Goal: Transaction & Acquisition: Subscribe to service/newsletter

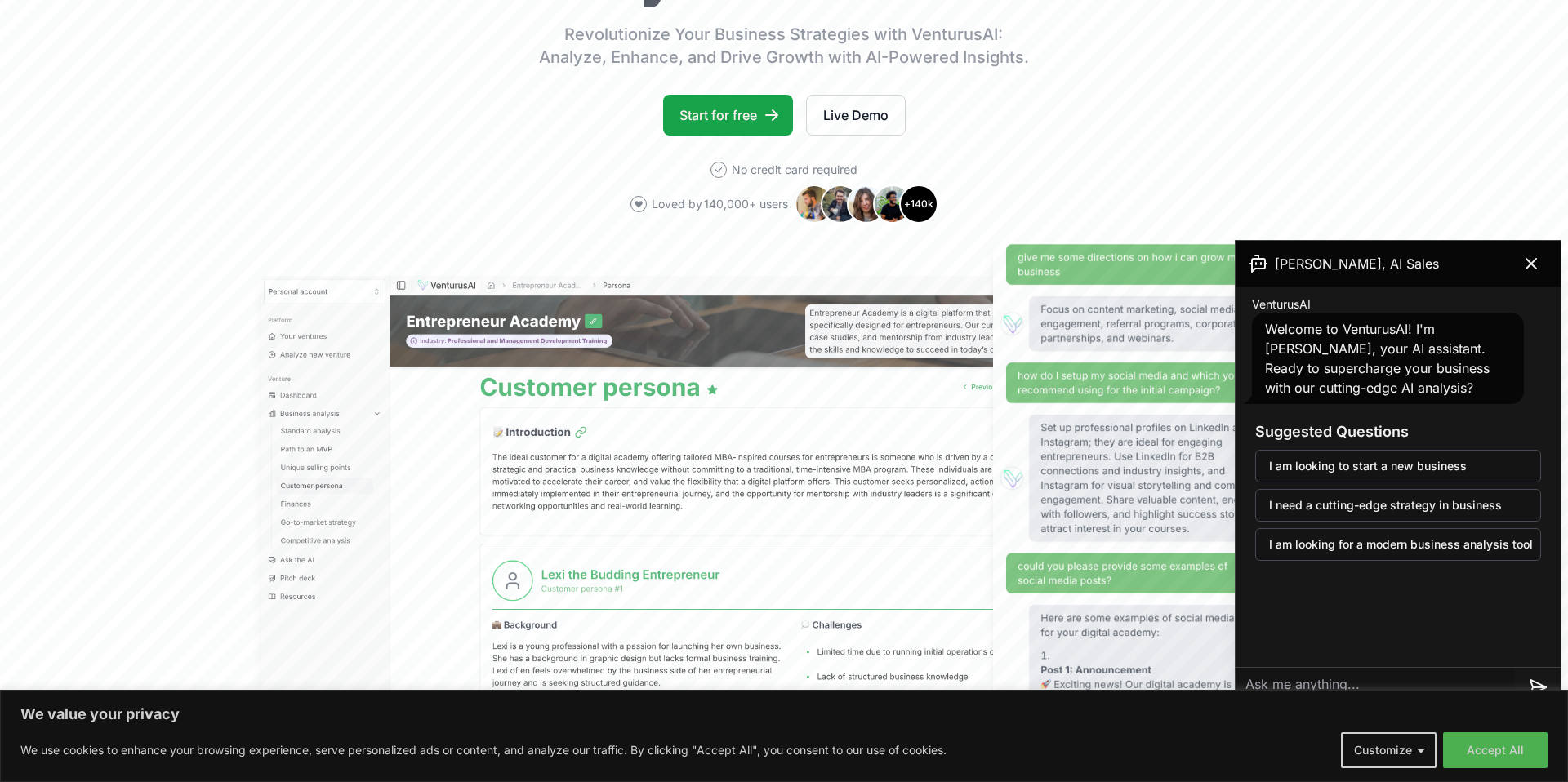
scroll to position [294, 0]
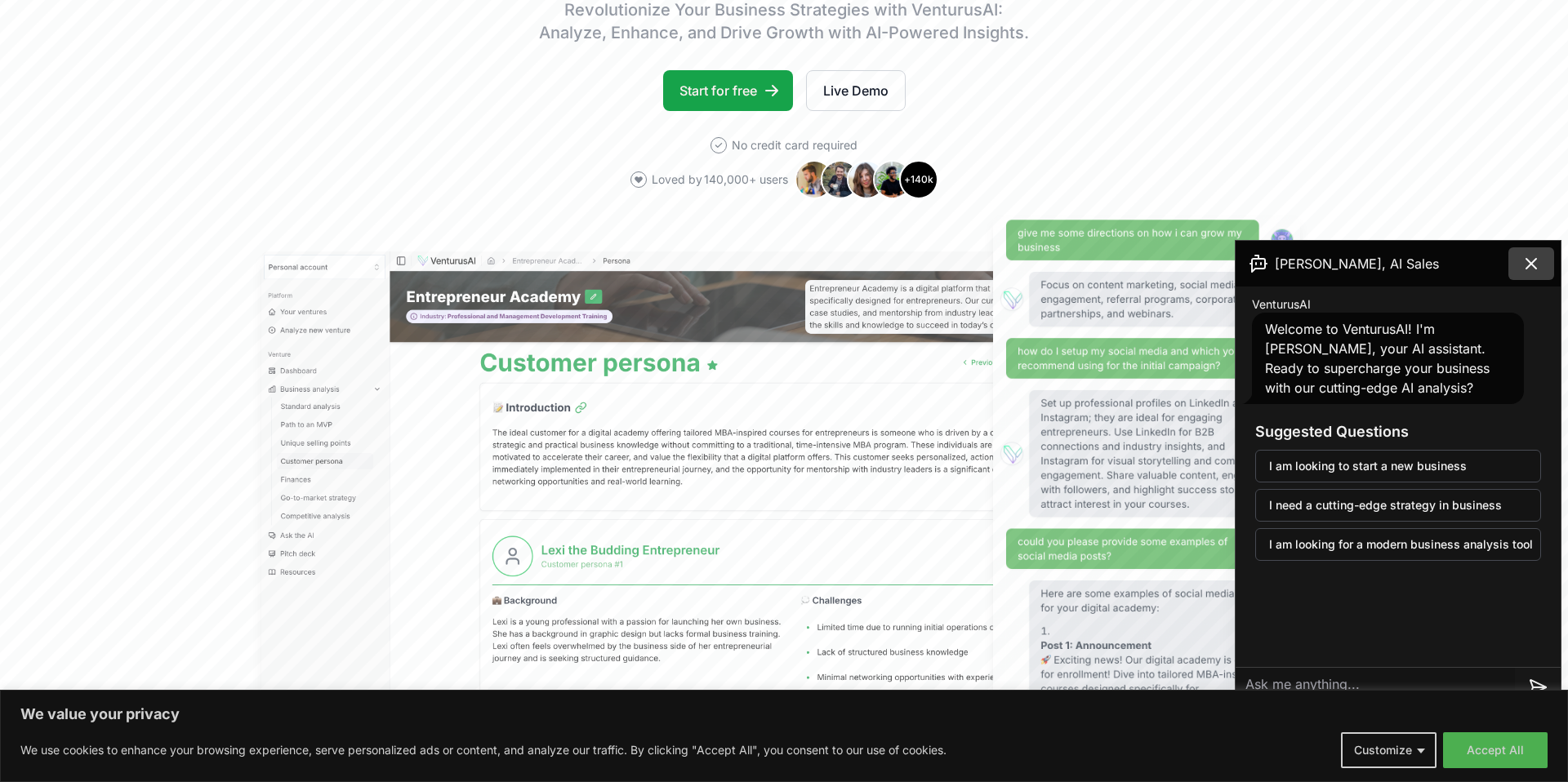
click at [1530, 262] on icon at bounding box center [1531, 264] width 9 height 9
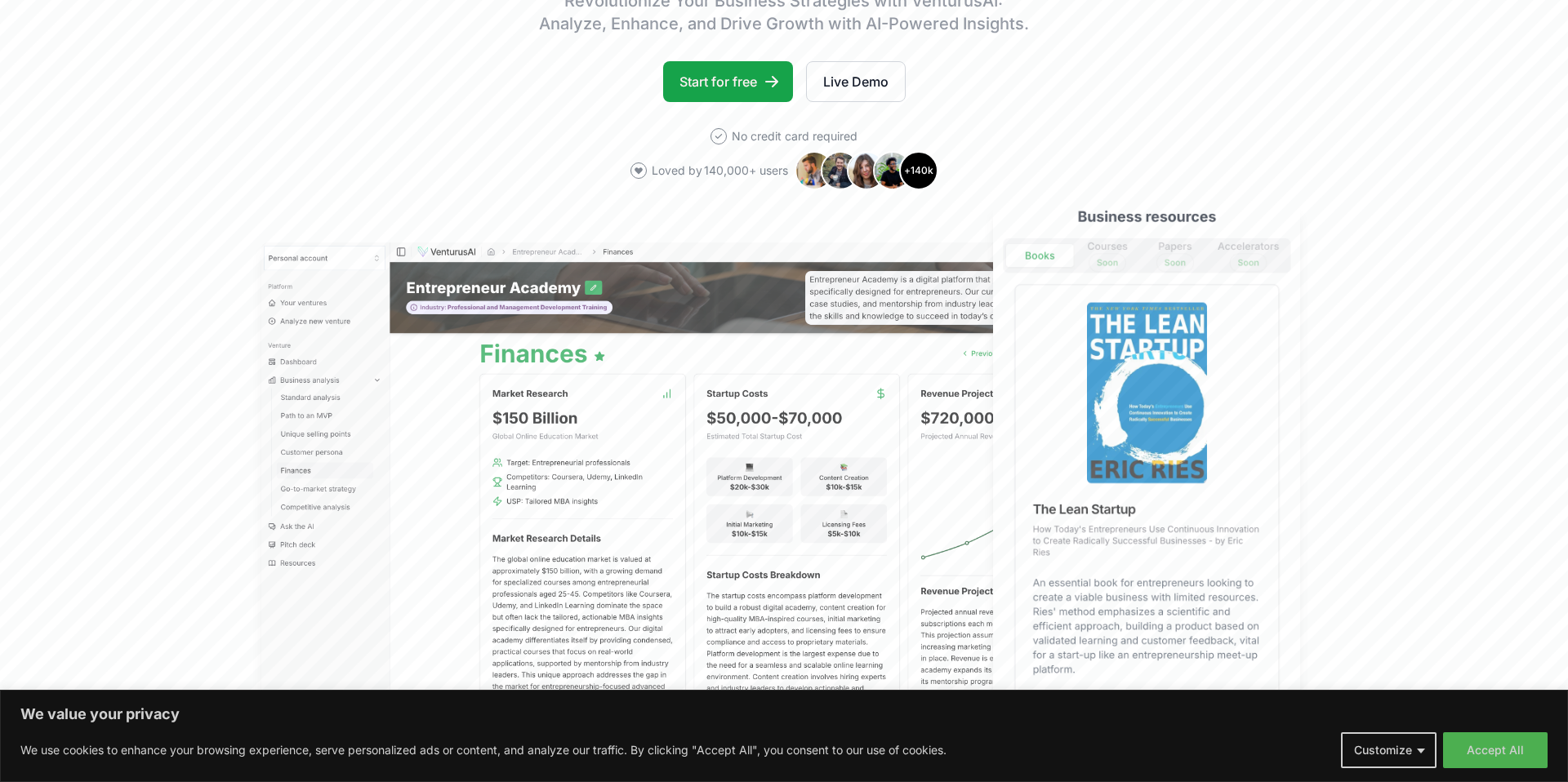
scroll to position [296, 0]
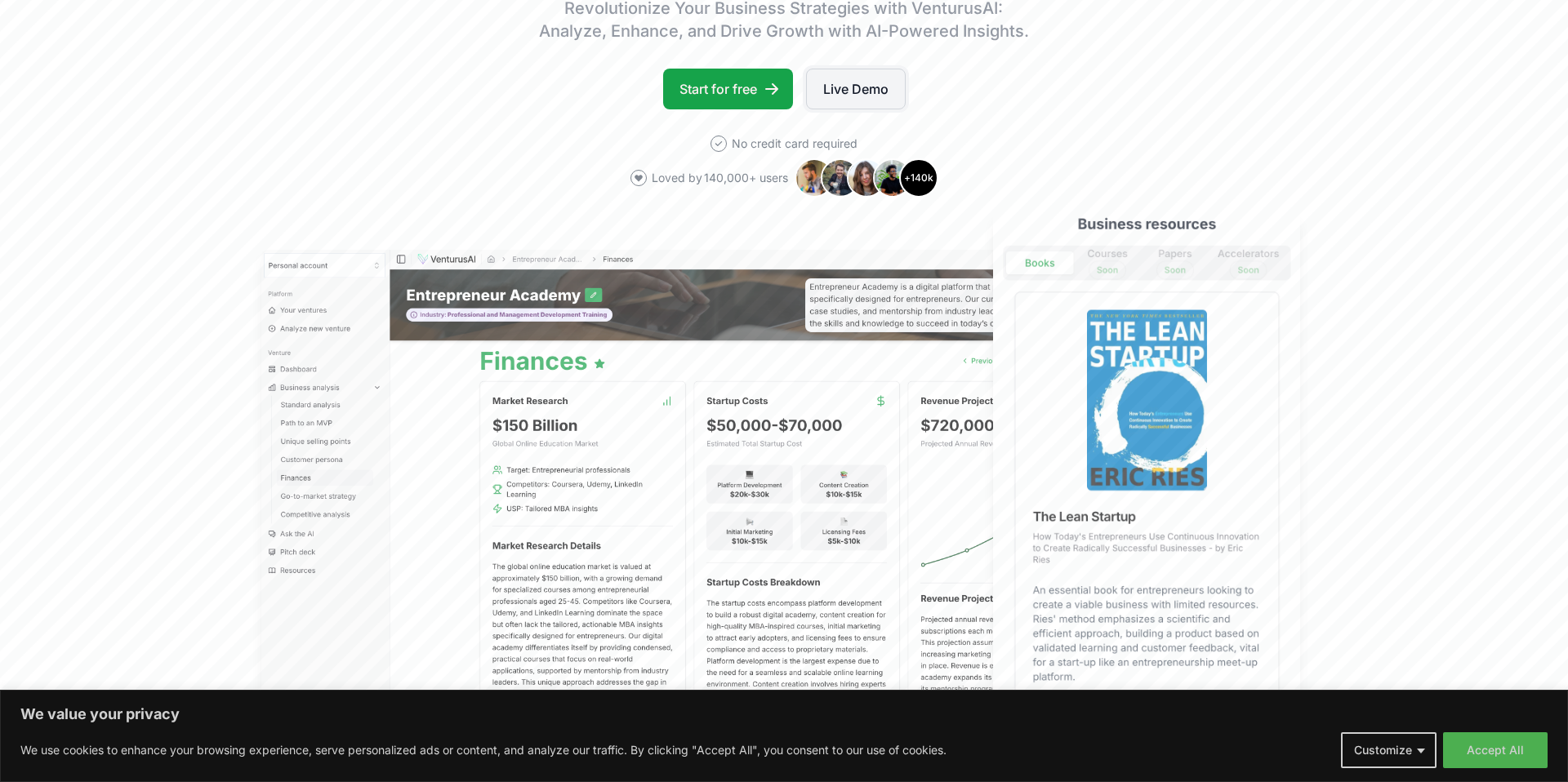
click at [863, 92] on link "Live Demo" at bounding box center [855, 89] width 99 height 41
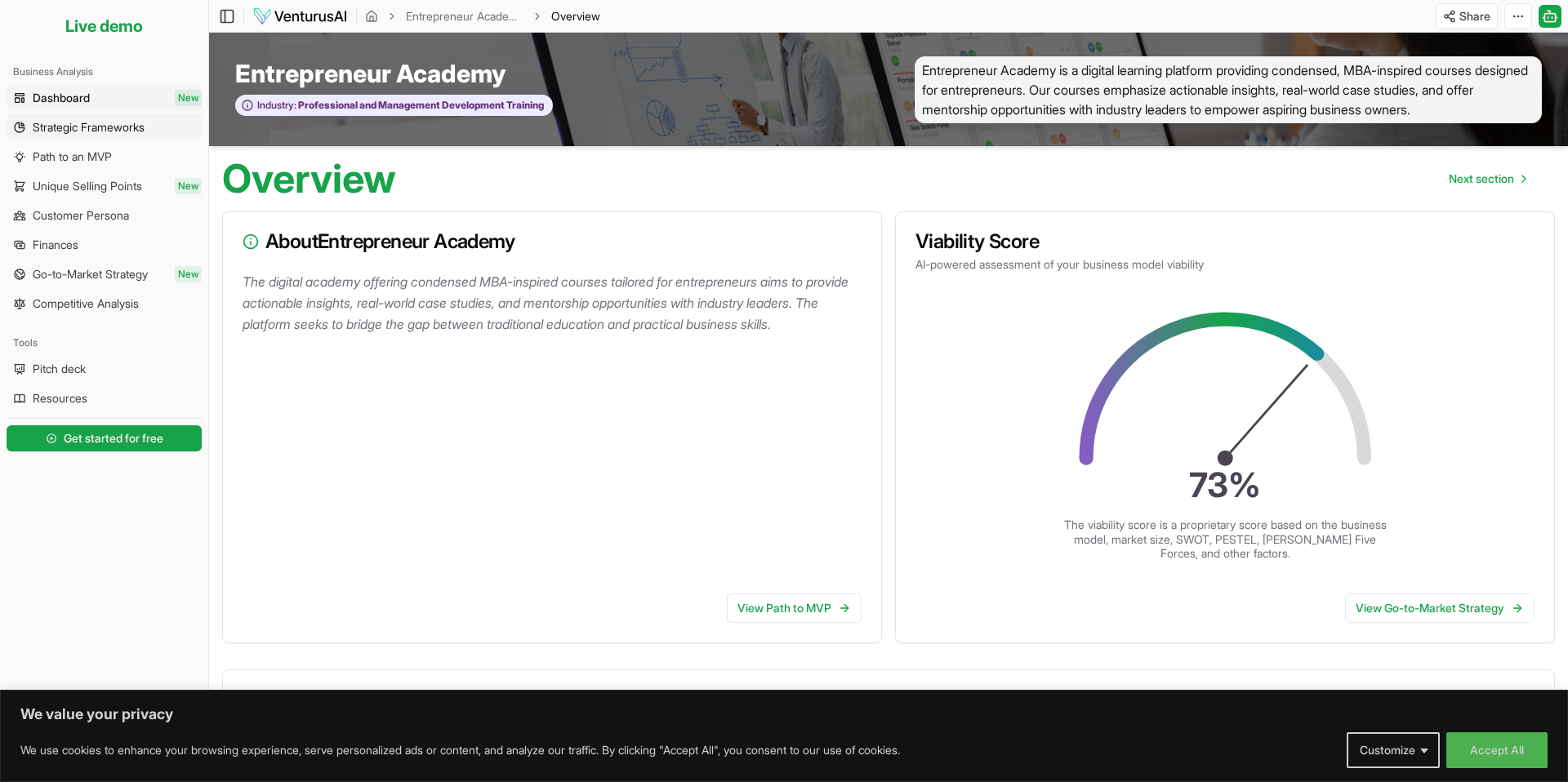
click at [104, 129] on span "Strategic Frameworks" at bounding box center [89, 126] width 112 height 16
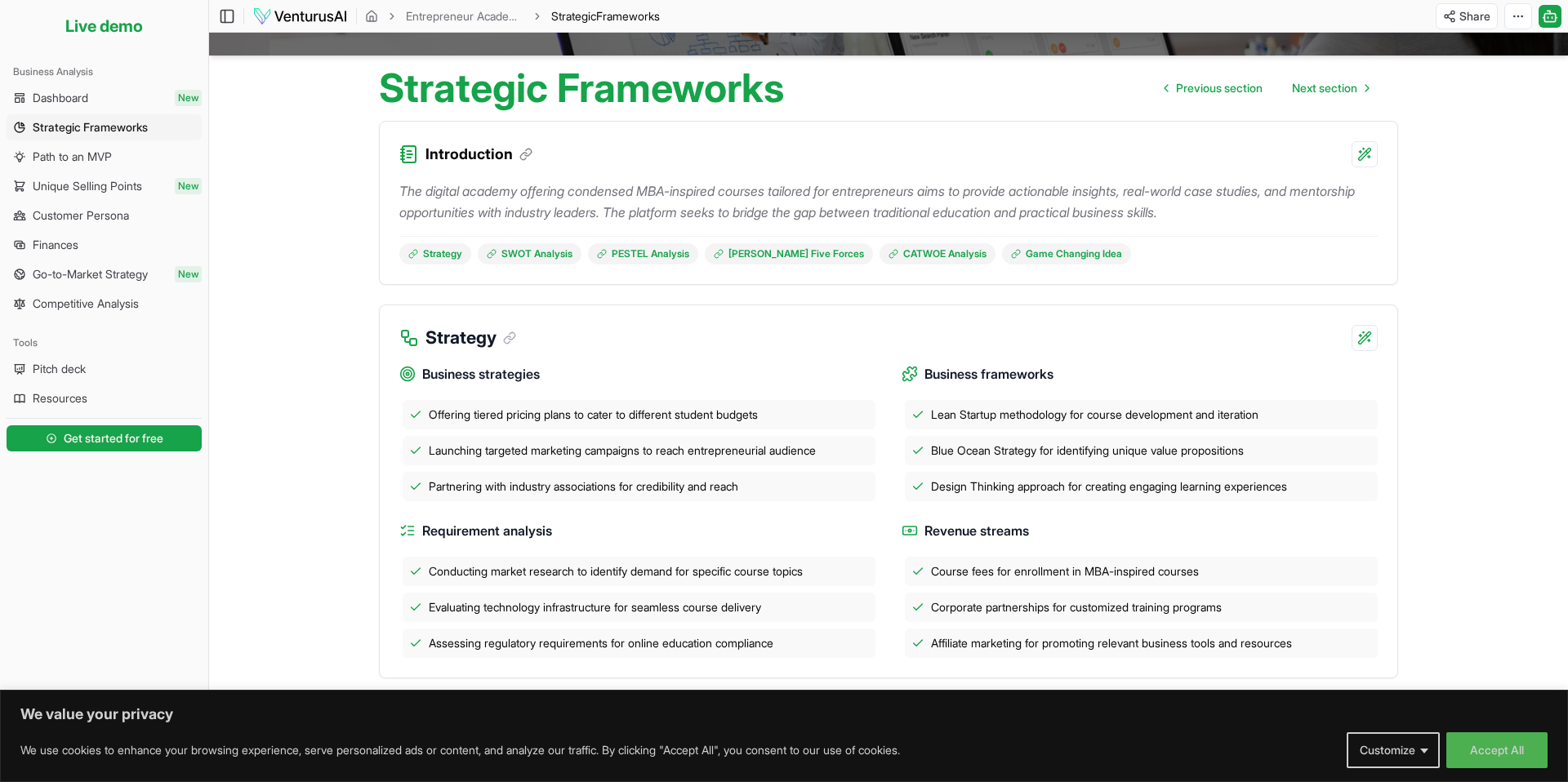
scroll to position [92, 0]
click at [634, 256] on link "PESTEL Analysis" at bounding box center [643, 253] width 110 height 22
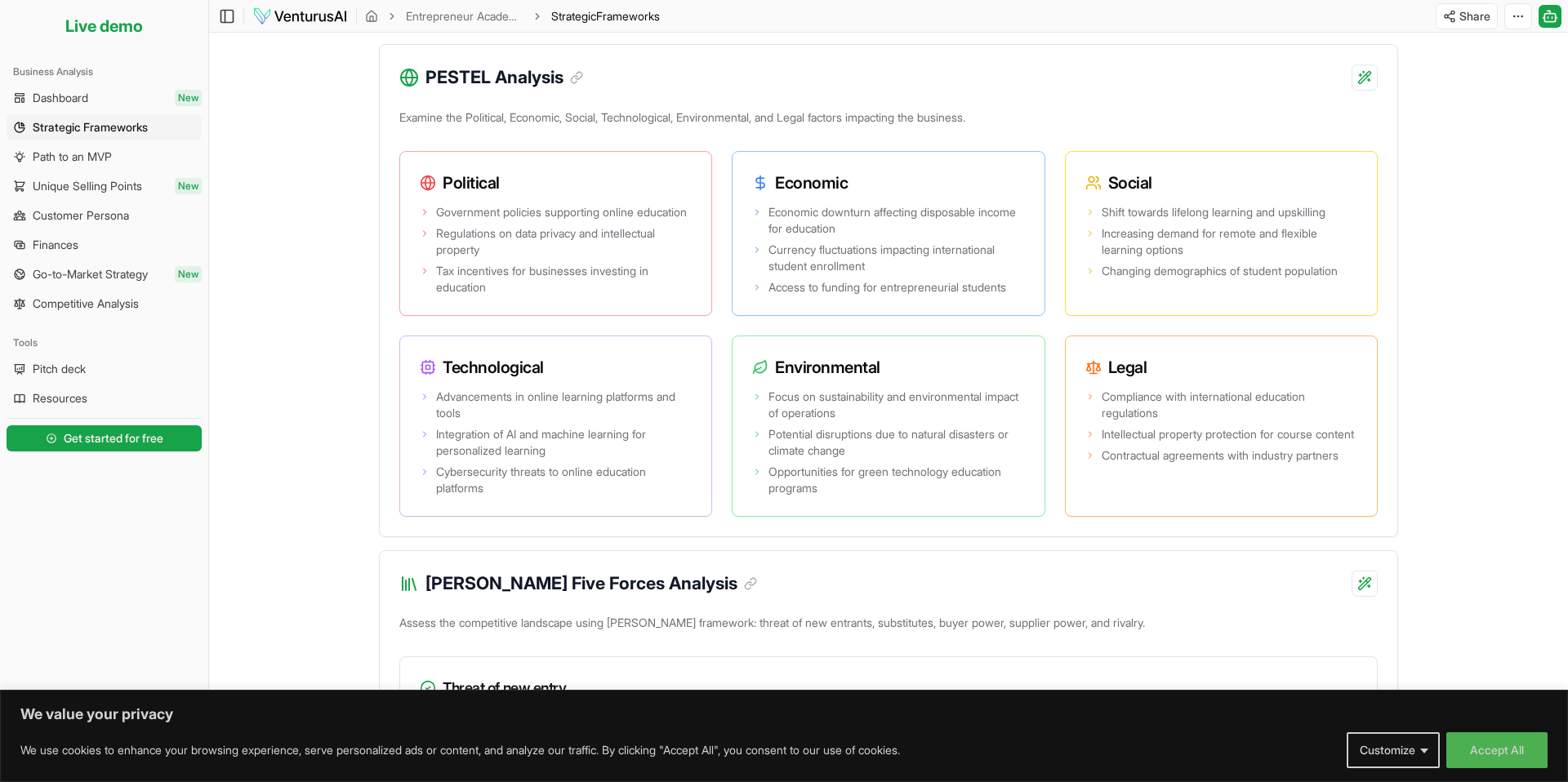
scroll to position [1151, 0]
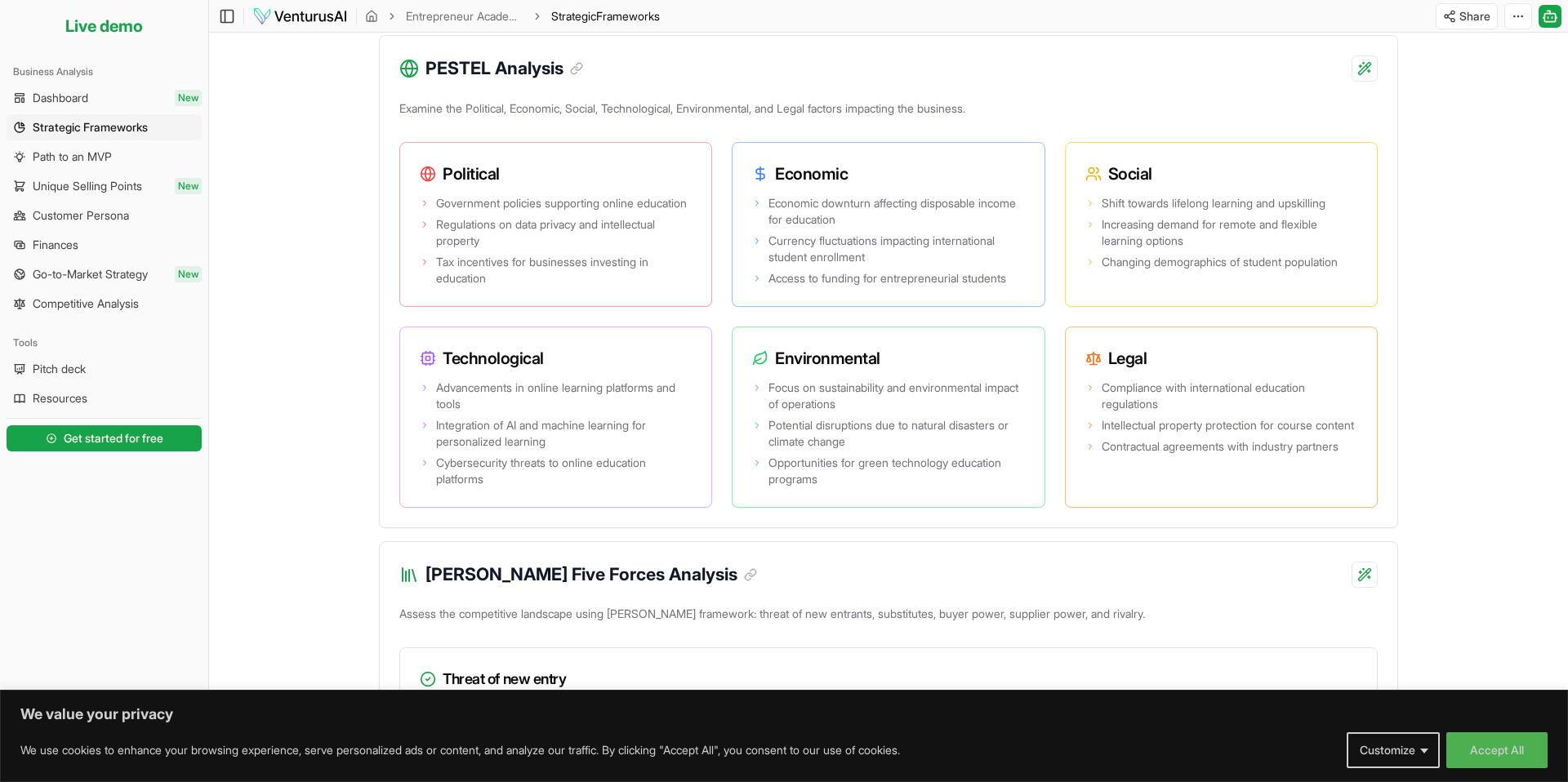
click at [634, 249] on span "Regulations on data privacy and intellectual property" at bounding box center [563, 232] width 255 height 33
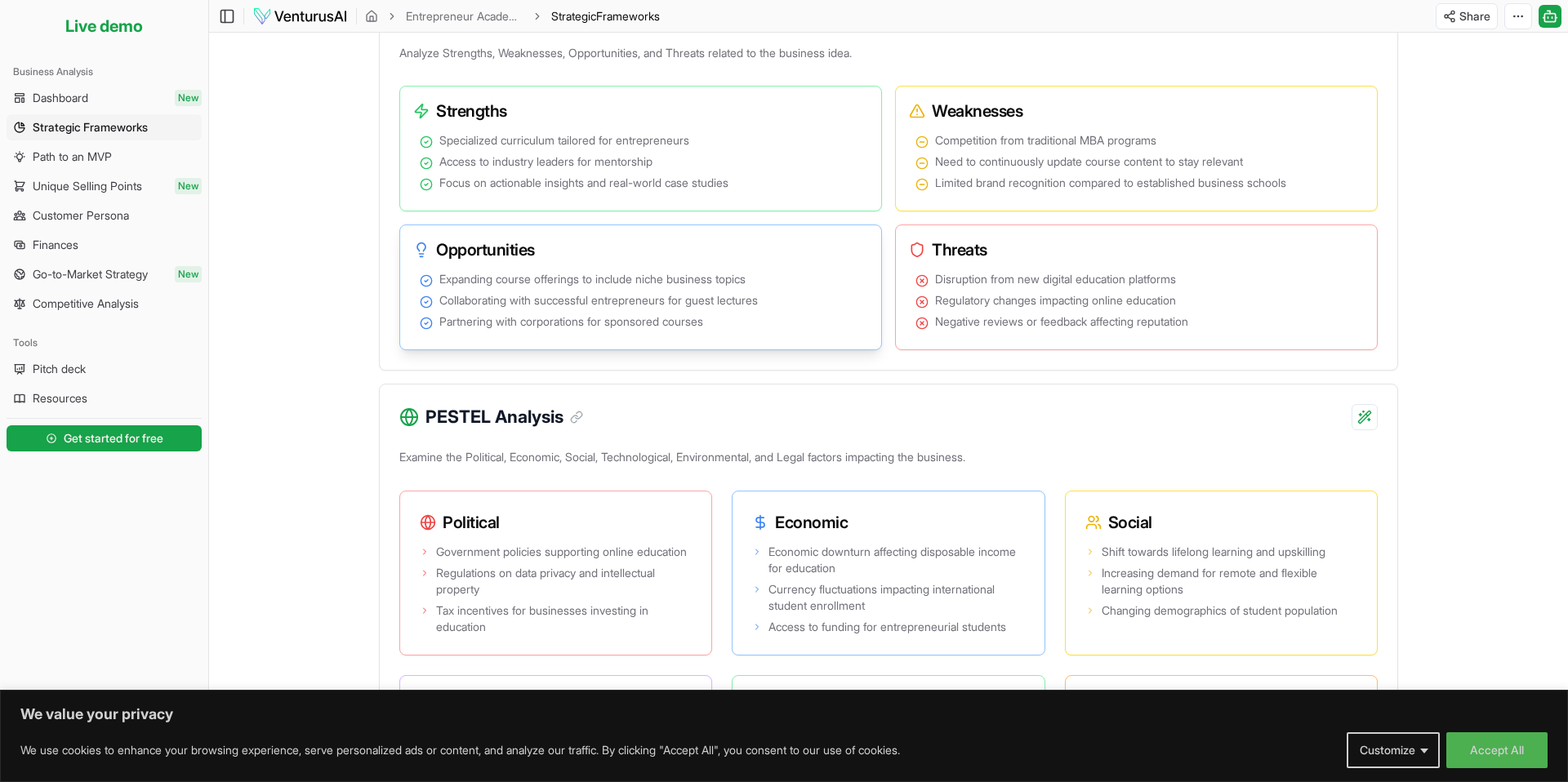
scroll to position [801, 0]
click at [65, 373] on span "Pitch deck" at bounding box center [59, 369] width 53 height 16
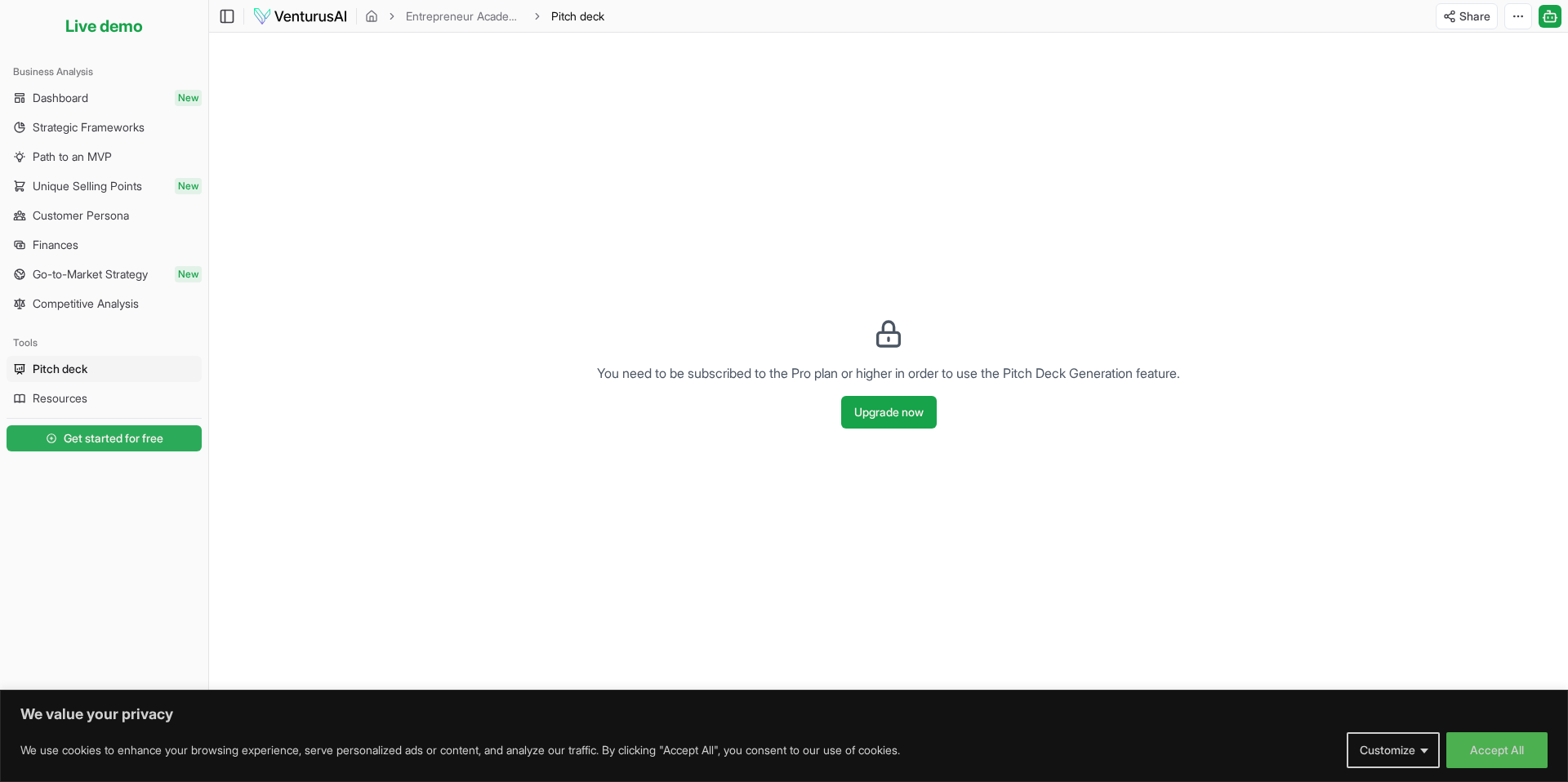
click at [61, 447] on link "Get started for free" at bounding box center [104, 438] width 196 height 33
